Goal: Check status: Check status

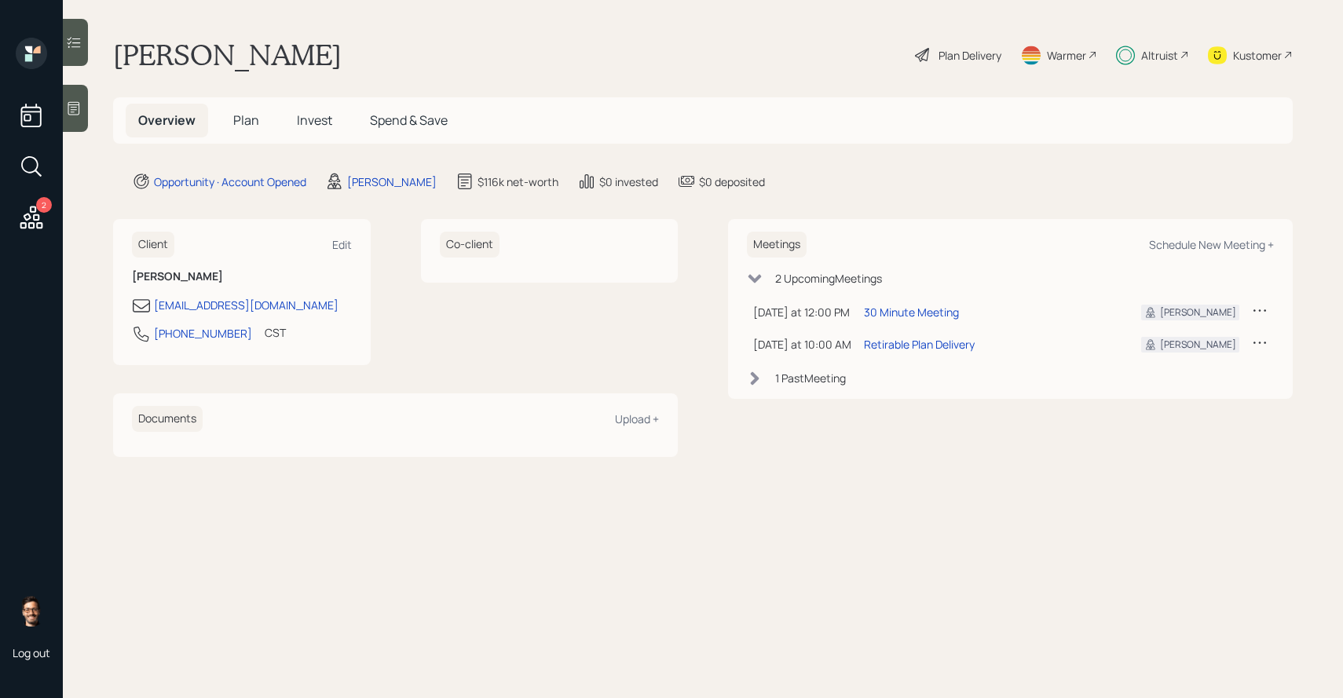
click at [320, 125] on span "Invest" at bounding box center [314, 120] width 35 height 17
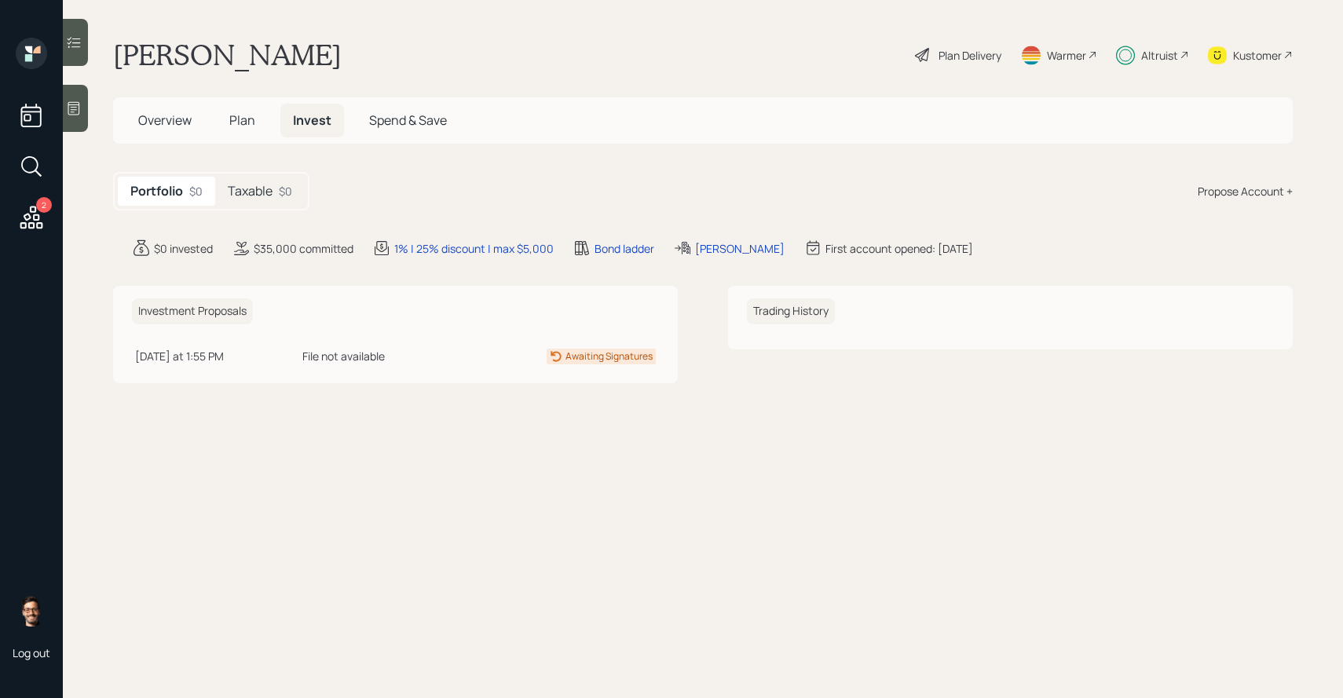
click at [288, 192] on div "$0" at bounding box center [285, 191] width 13 height 16
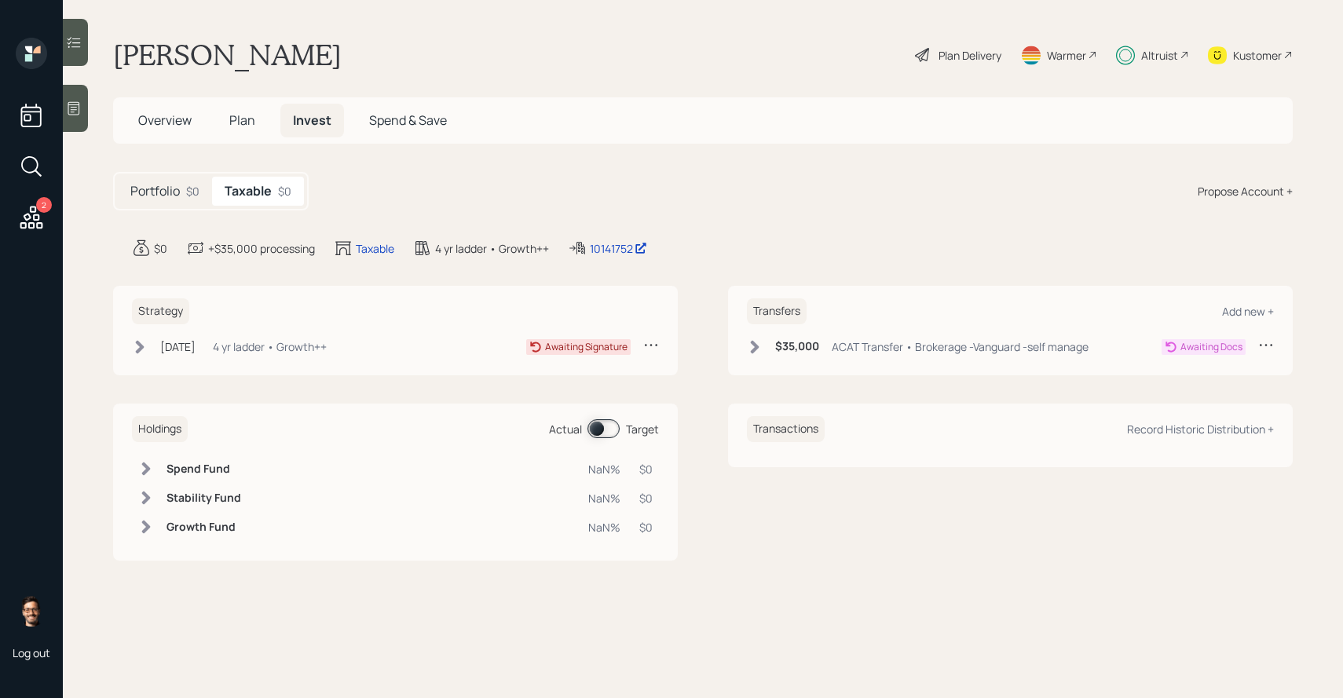
click at [181, 199] on div "Portfolio $0" at bounding box center [165, 191] width 94 height 29
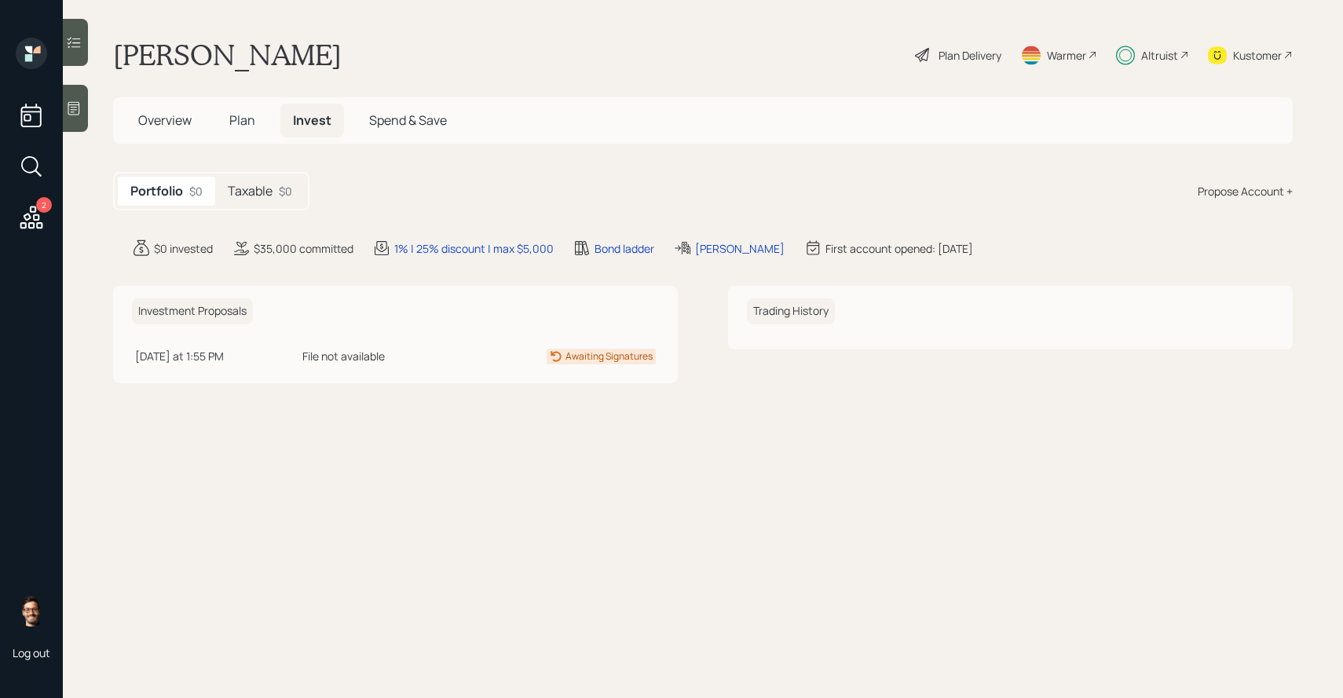
click at [282, 190] on div "$0" at bounding box center [285, 191] width 13 height 16
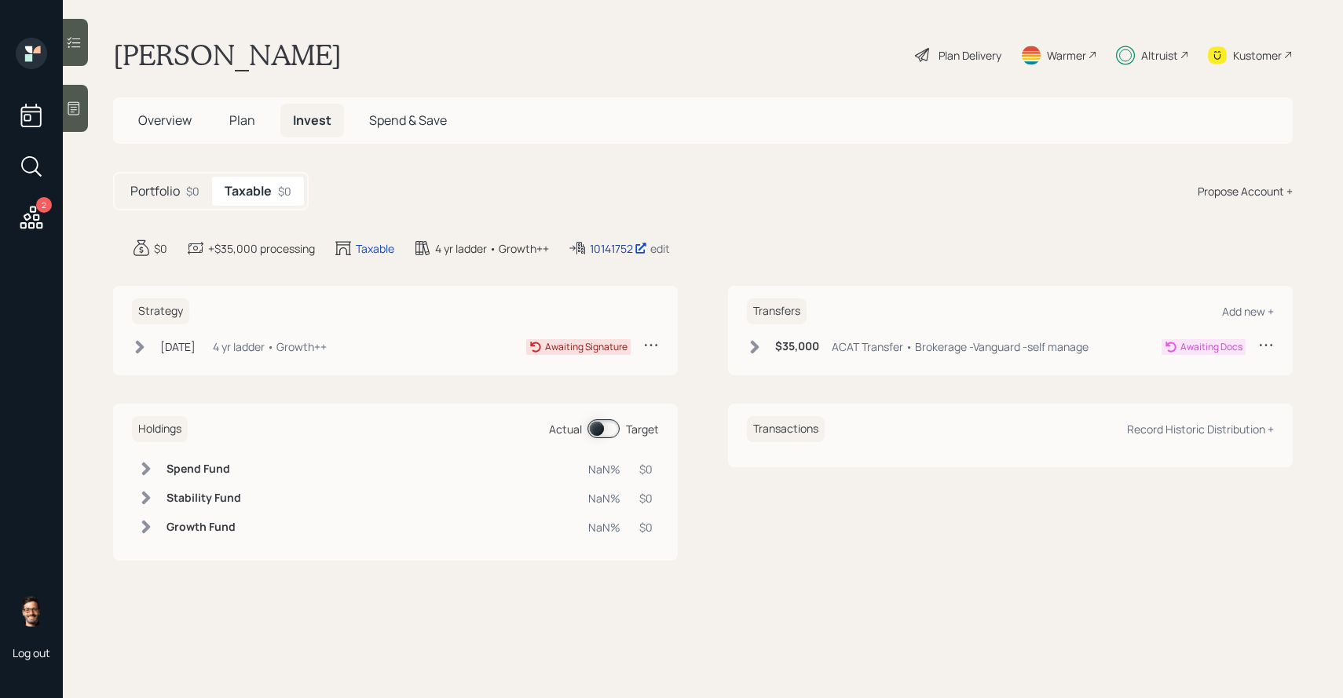
click at [597, 242] on div "10141752" at bounding box center [618, 248] width 57 height 16
